Goal: Task Accomplishment & Management: Use online tool/utility

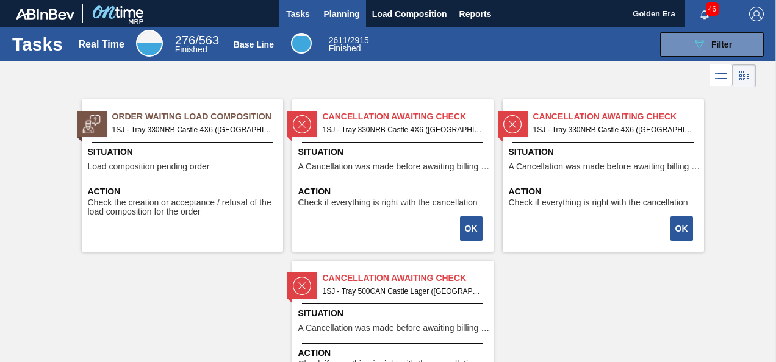
click at [358, 12] on span "Planning" at bounding box center [342, 14] width 36 height 15
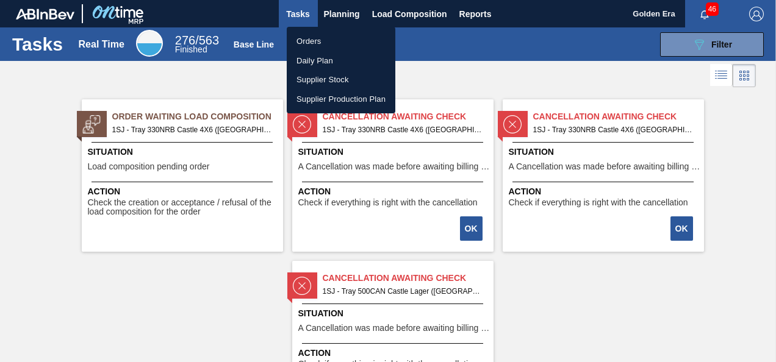
click at [322, 37] on li "Orders" at bounding box center [341, 42] width 109 height 20
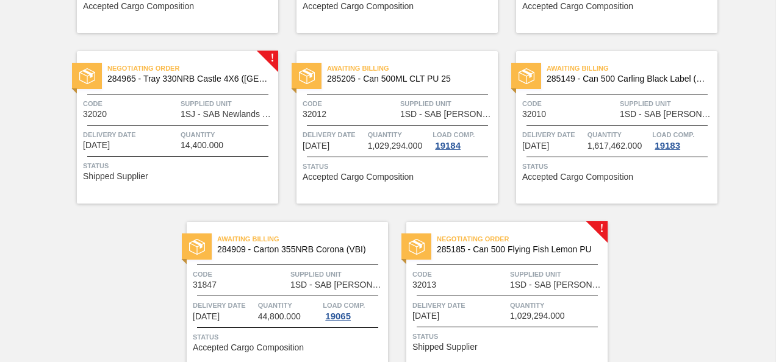
scroll to position [968, 0]
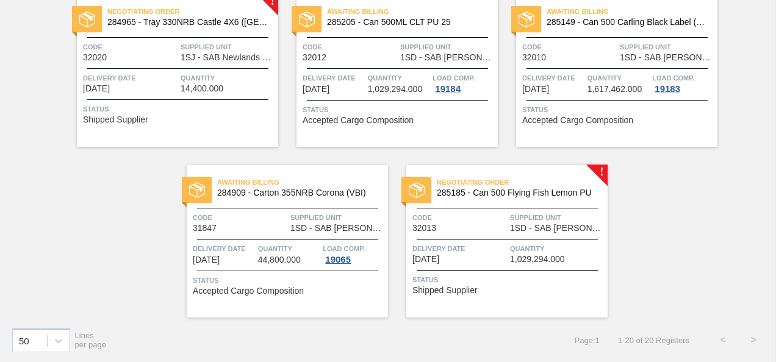
click at [145, 82] on span "Delivery Date" at bounding box center [130, 78] width 95 height 12
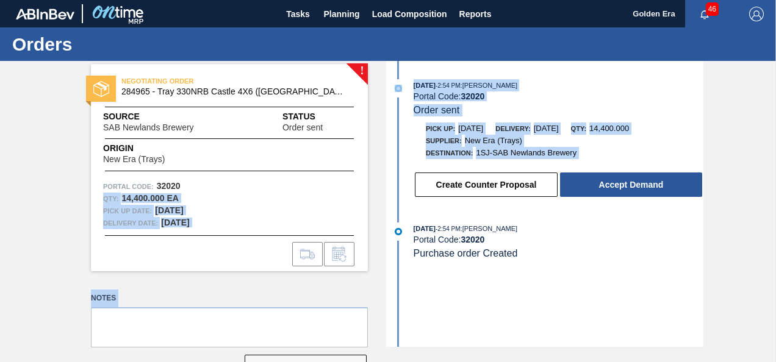
drag, startPoint x: 281, startPoint y: 176, endPoint x: 472, endPoint y: 168, distance: 191.2
click at [472, 168] on div "! NEGOTIATING ORDER 284965 - Tray 330NRB Castle 4X6 ([GEOGRAPHIC_DATA]) Source …" at bounding box center [388, 204] width 776 height 286
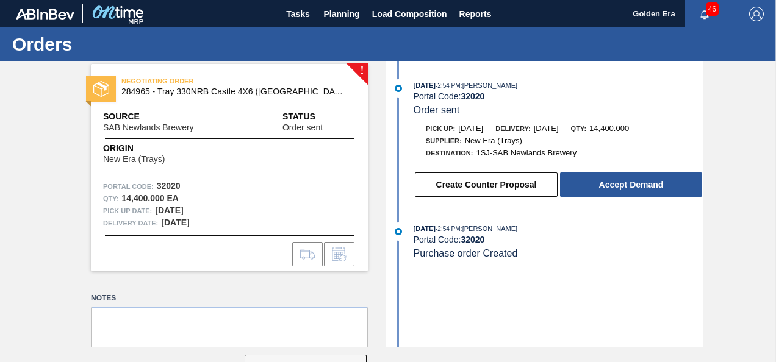
click at [604, 262] on div "[DATE] 2:54 PM : [PERSON_NAME] Portal Code: 32020 Purchase order Created" at bounding box center [546, 247] width 314 height 49
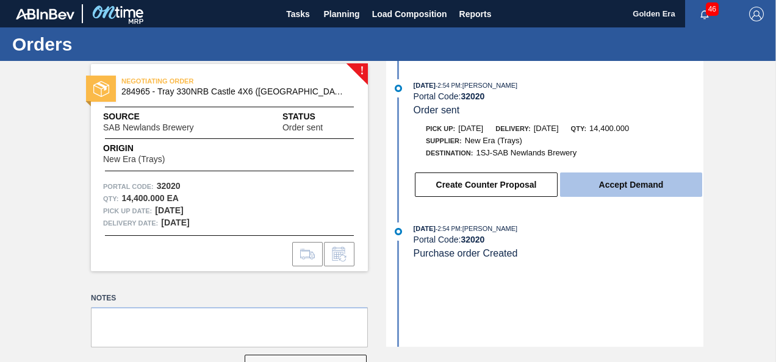
click at [625, 182] on button "Accept Demand" at bounding box center [631, 185] width 142 height 24
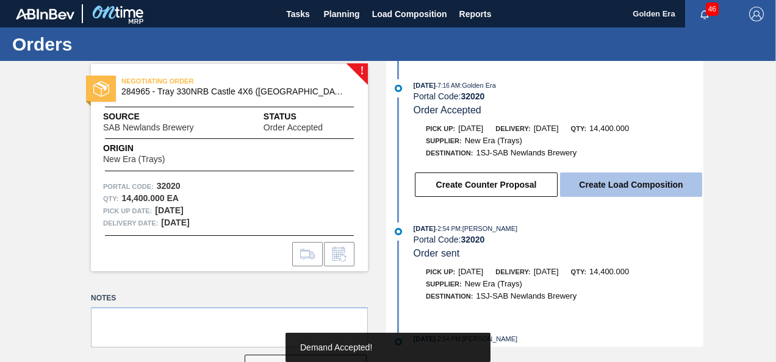
click at [639, 183] on button "Create Load Composition" at bounding box center [631, 185] width 142 height 24
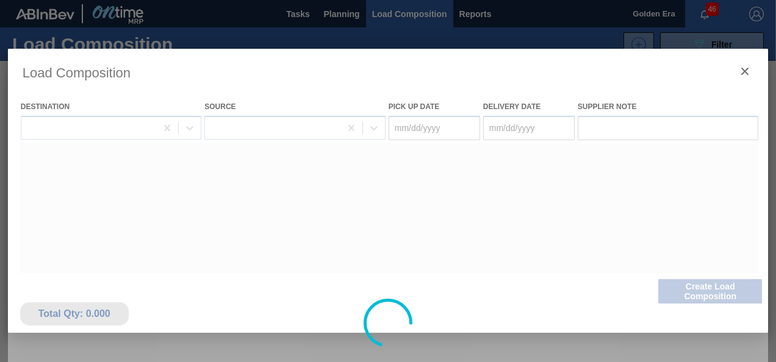
type Date "[DATE]"
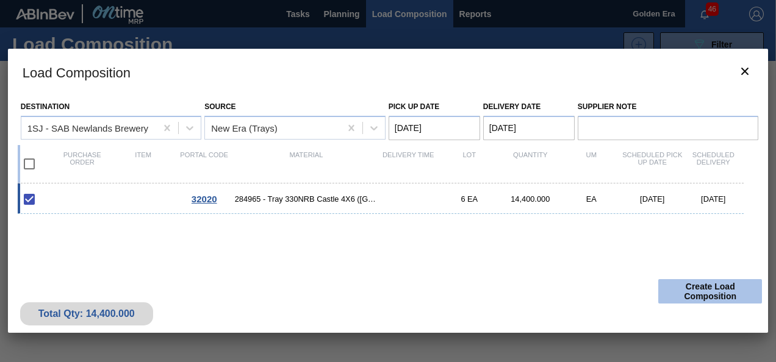
click at [709, 288] on button "Create Load Composition" at bounding box center [710, 291] width 104 height 24
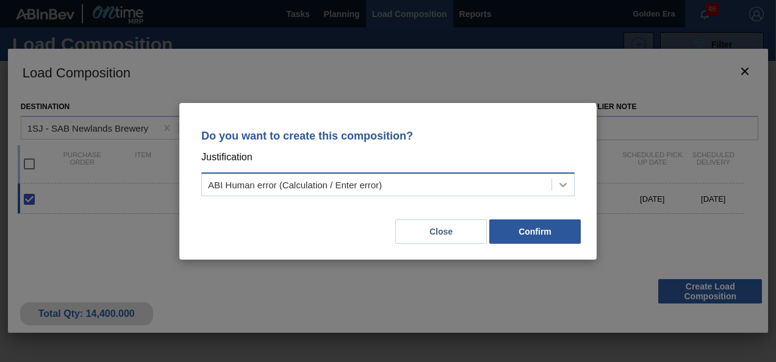
click at [564, 181] on icon at bounding box center [563, 185] width 12 height 12
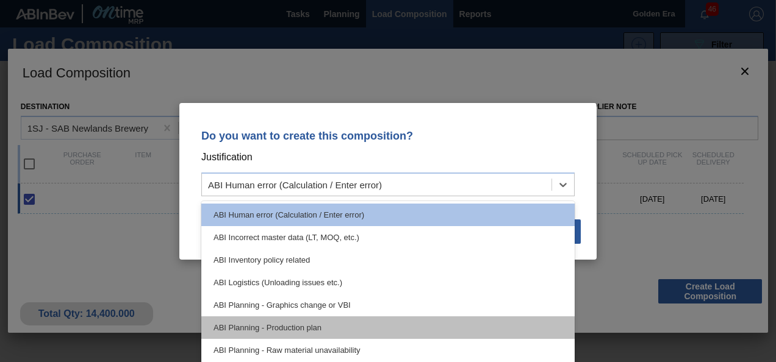
click at [268, 324] on div "ABI Planning - Production plan" at bounding box center [387, 328] width 373 height 23
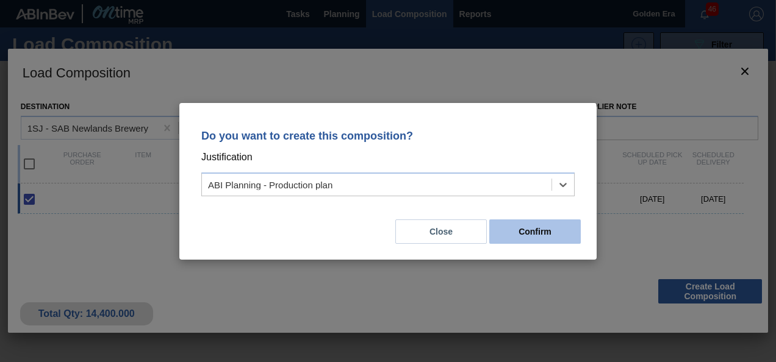
click at [542, 228] on button "Confirm" at bounding box center [535, 232] width 92 height 24
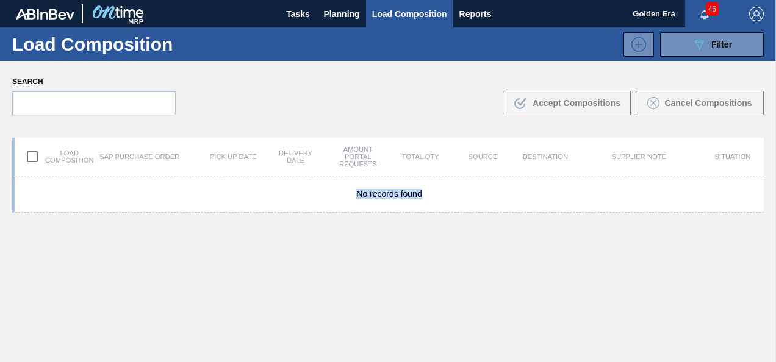
drag, startPoint x: 542, startPoint y: 228, endPoint x: 303, endPoint y: 166, distance: 246.6
click at [303, 166] on div "Load composition SAP Purchase Order Pick up Date Delivery Date Amount Portal Re…" at bounding box center [388, 294] width 752 height 312
click at [475, 271] on div "No records found" at bounding box center [388, 297] width 752 height 243
click at [300, 11] on span "Tasks" at bounding box center [298, 14] width 27 height 15
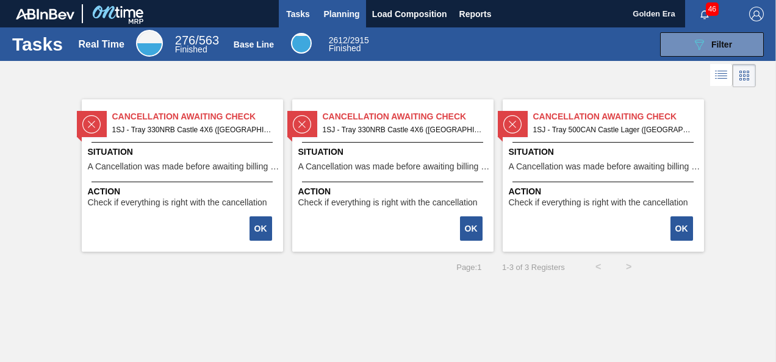
click at [344, 11] on span "Planning" at bounding box center [342, 14] width 36 height 15
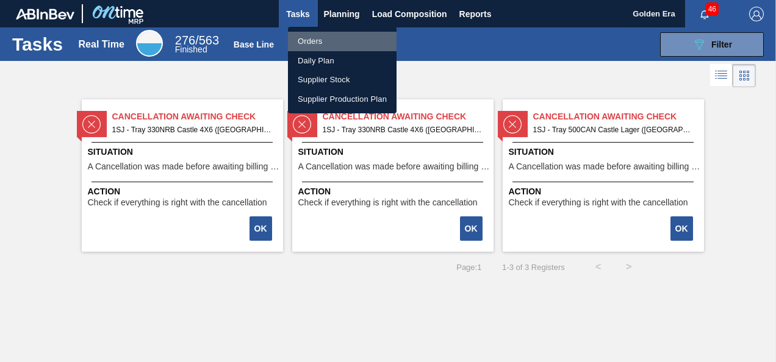
click at [319, 38] on li "Orders" at bounding box center [342, 42] width 109 height 20
